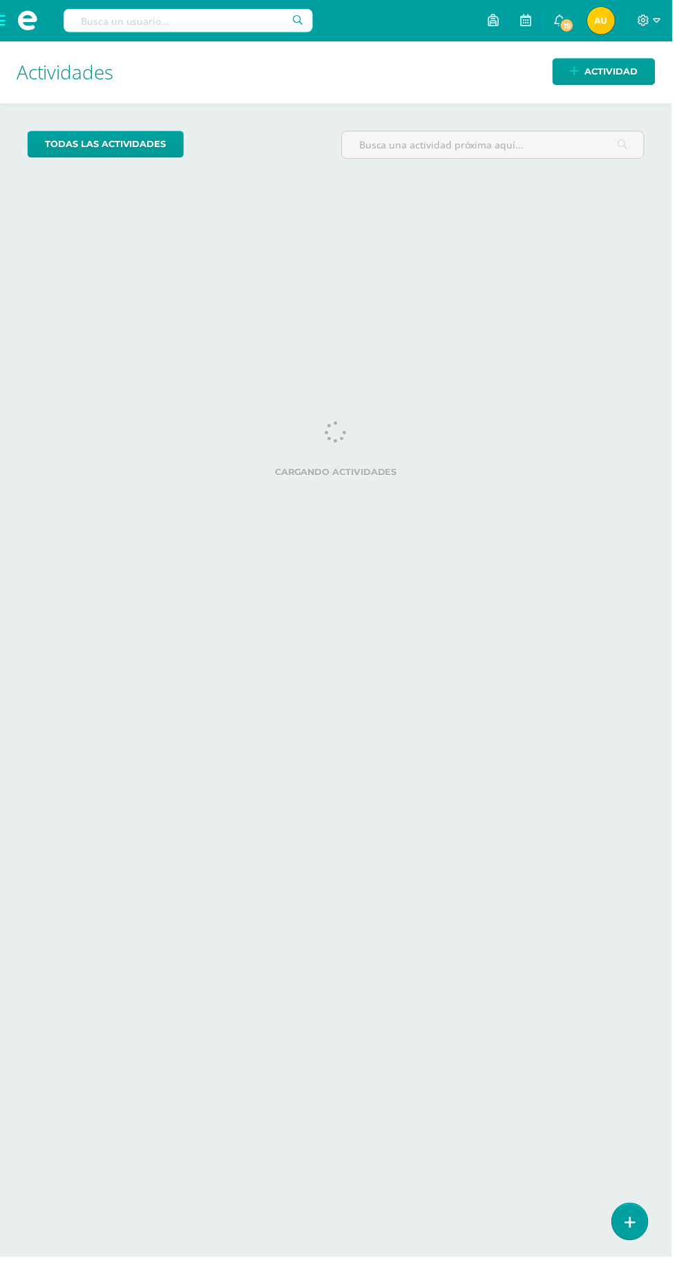
click at [640, 1240] on icon at bounding box center [634, 1233] width 11 height 15
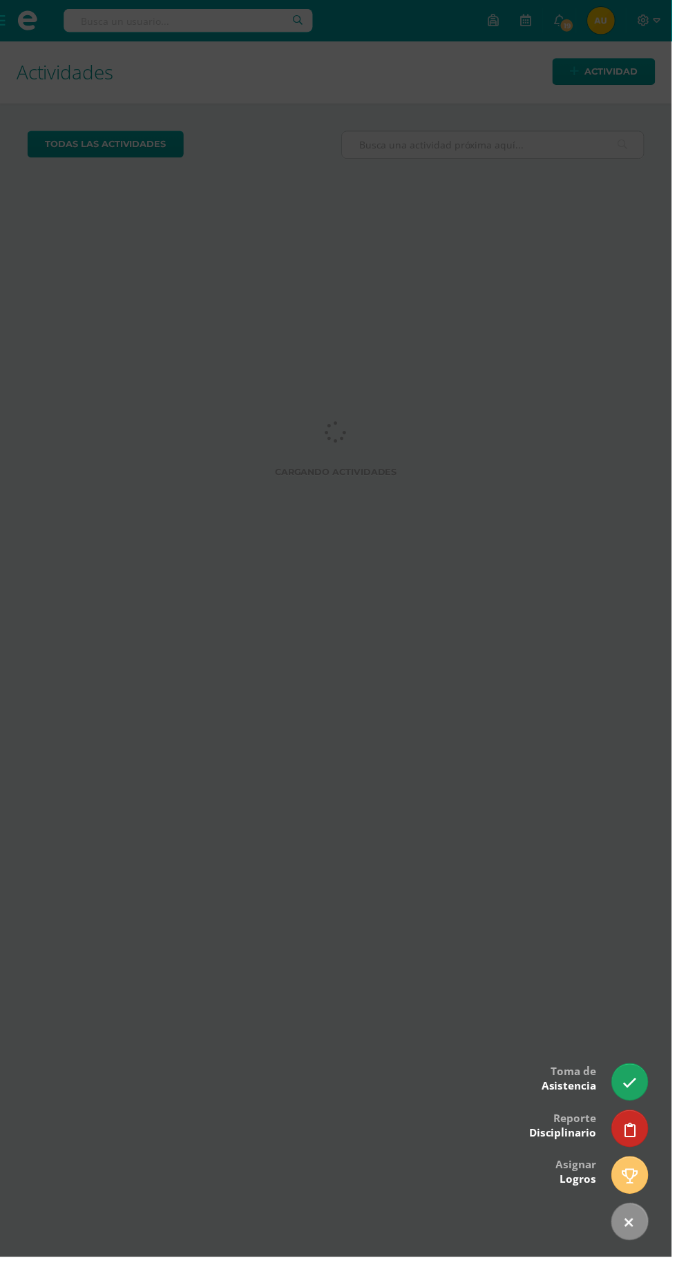
click at [639, 1096] on icon at bounding box center [635, 1092] width 15 height 15
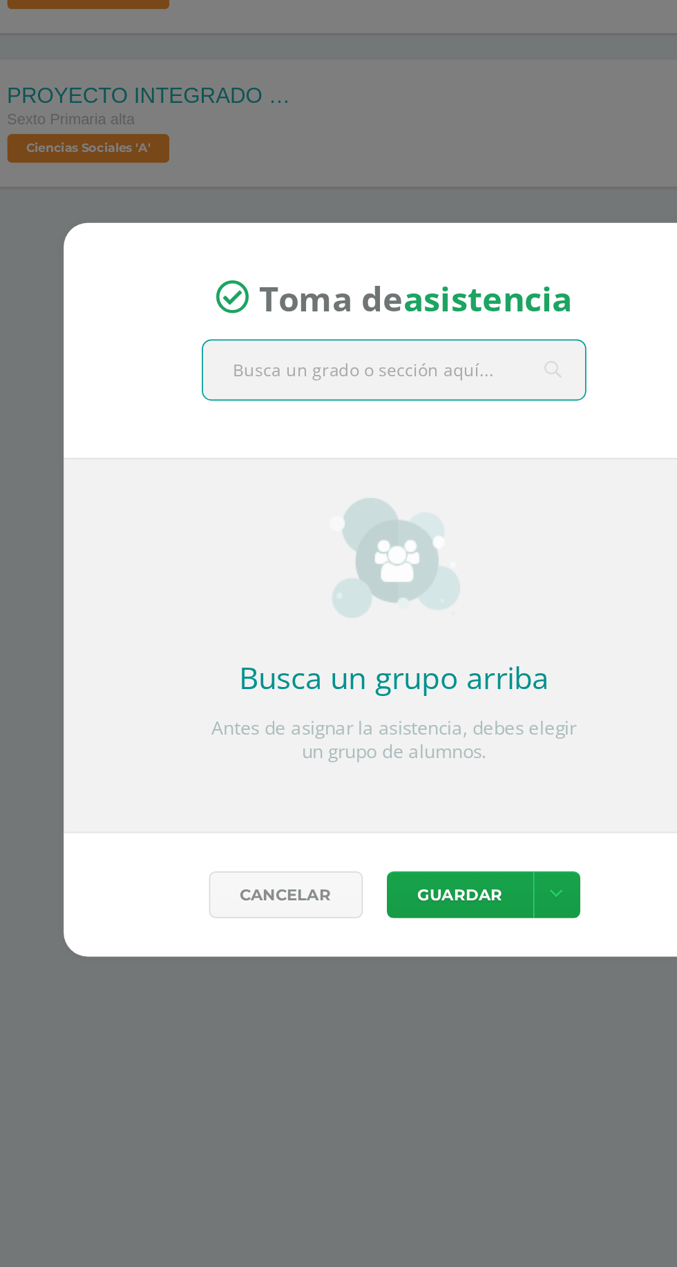
scroll to position [33, 0]
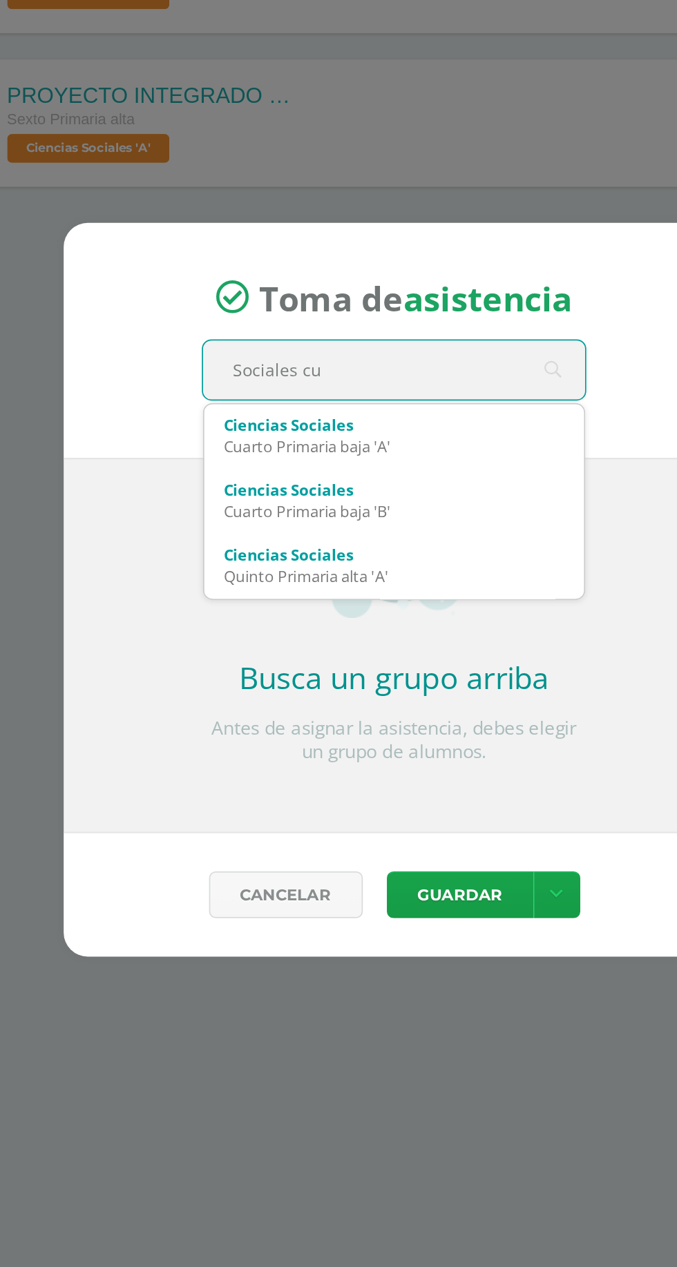
type input "Sociales cua"
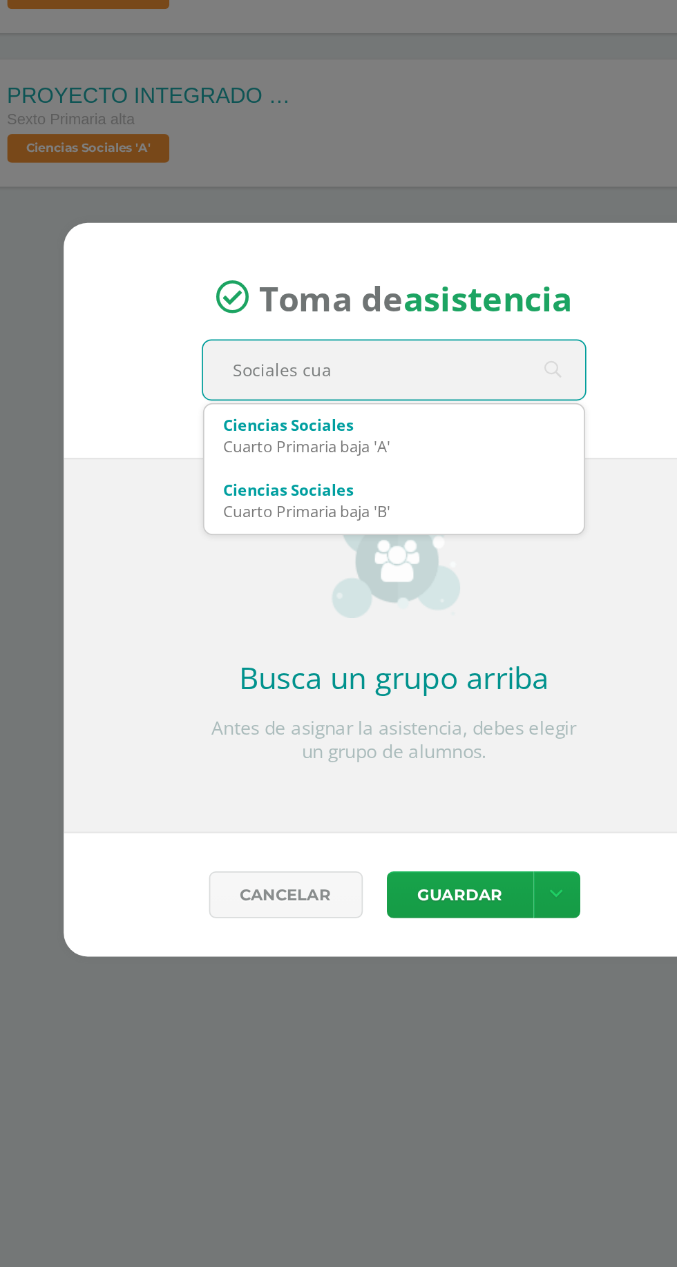
click at [385, 546] on div "Cuarto Primaria baja 'A'" at bounding box center [338, 551] width 196 height 12
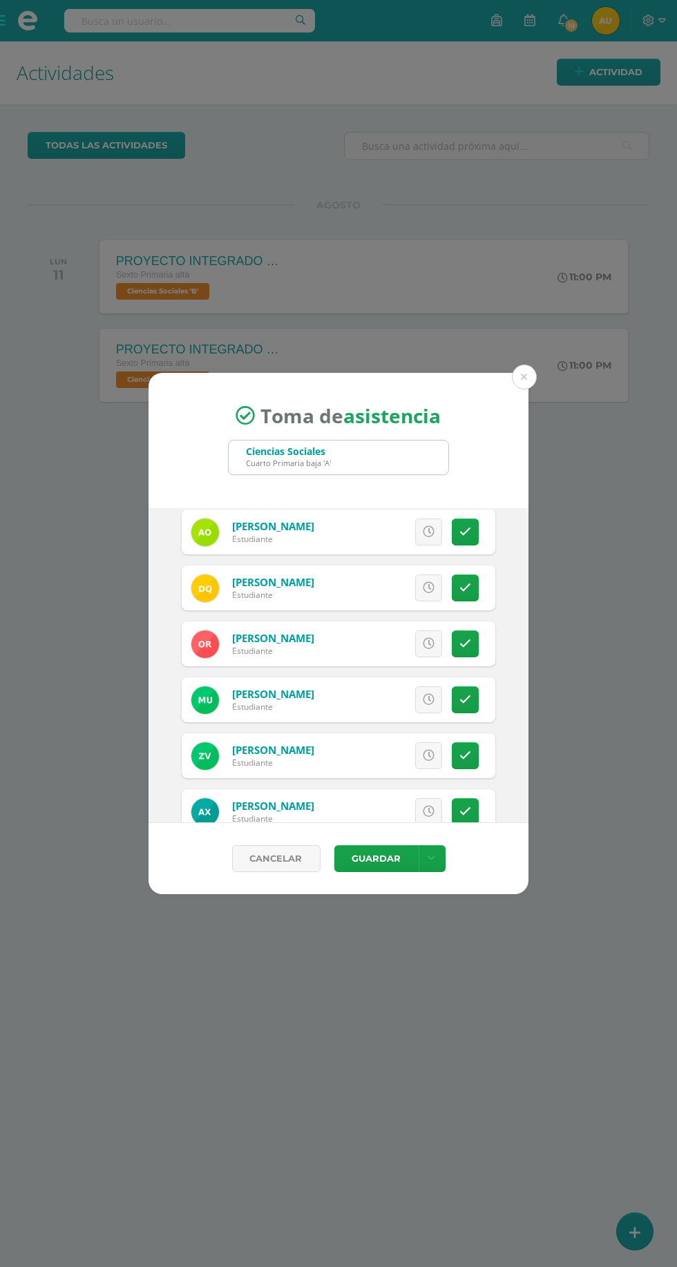
scroll to position [959, 0]
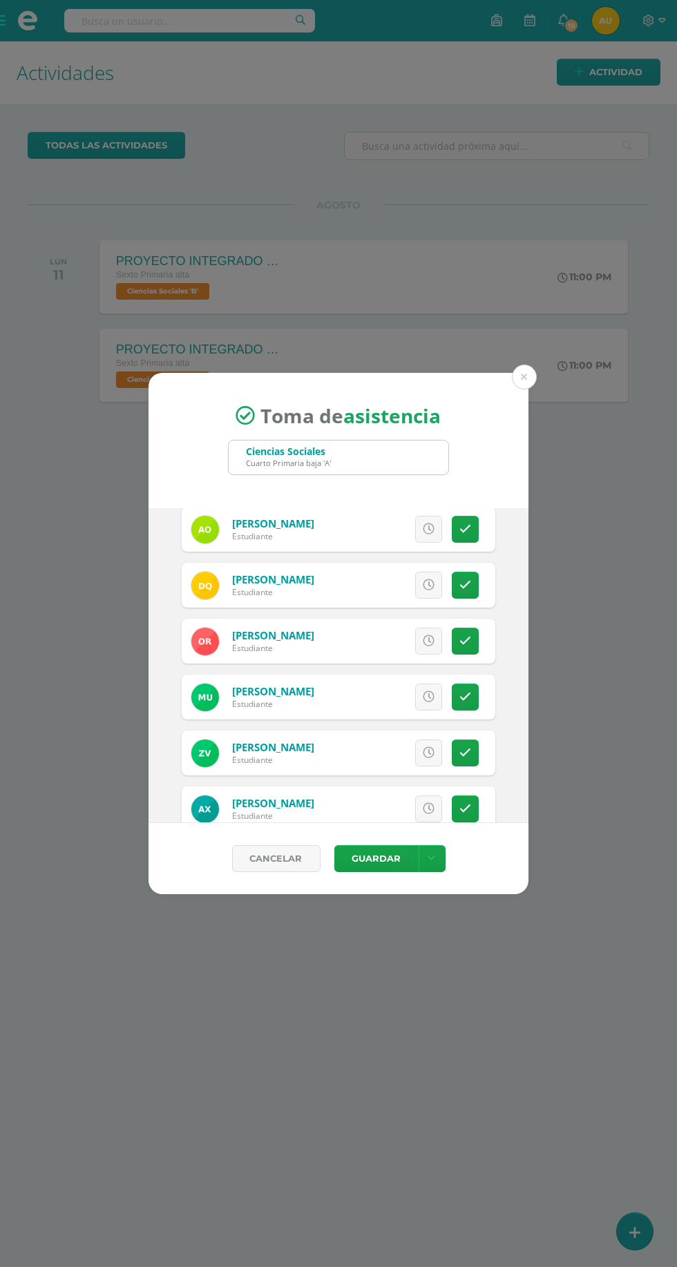
click at [468, 645] on icon at bounding box center [465, 641] width 12 height 12
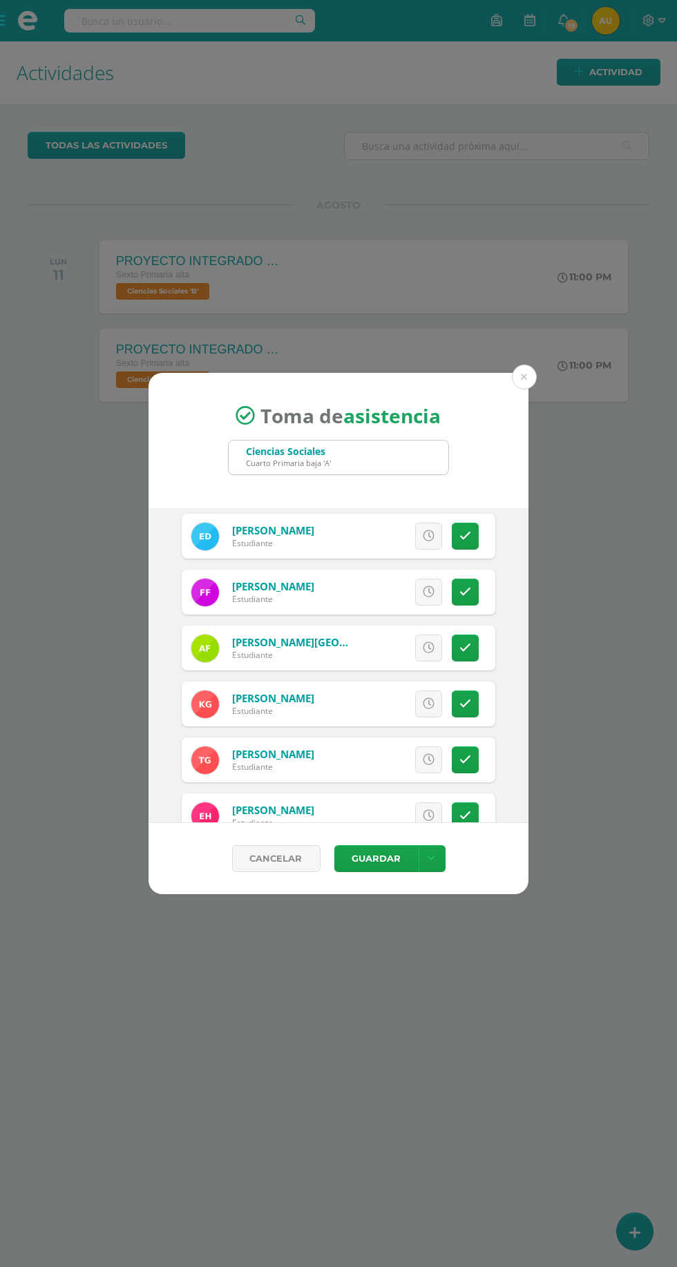
scroll to position [573, 0]
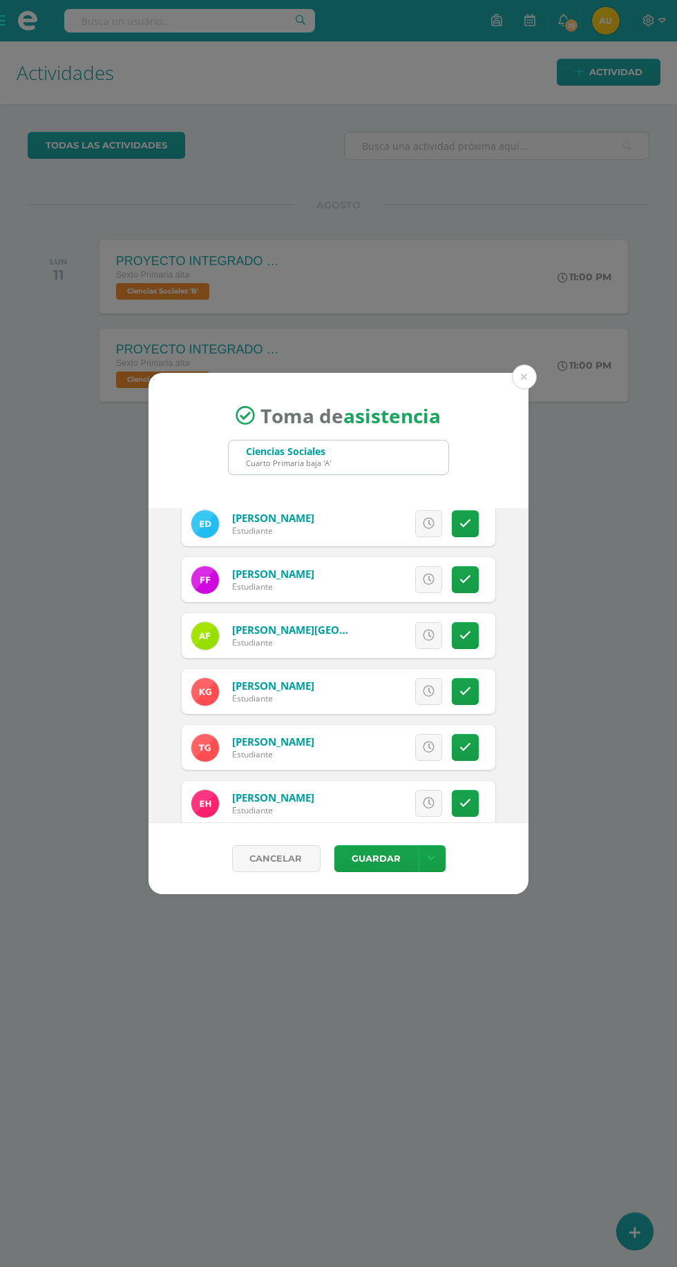
click at [470, 687] on icon at bounding box center [465, 692] width 12 height 12
click at [398, 847] on button "Guardar" at bounding box center [376, 858] width 84 height 27
